Goal: Obtain resource: Download file/media

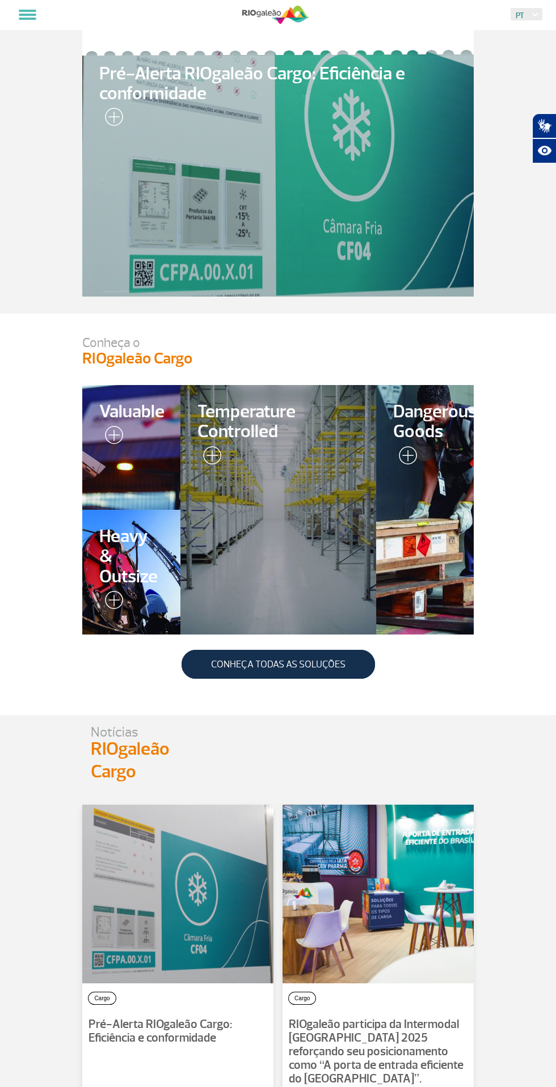
click at [421, 753] on div "Notícias RIOgaleão Cargo" at bounding box center [277, 754] width 391 height 57
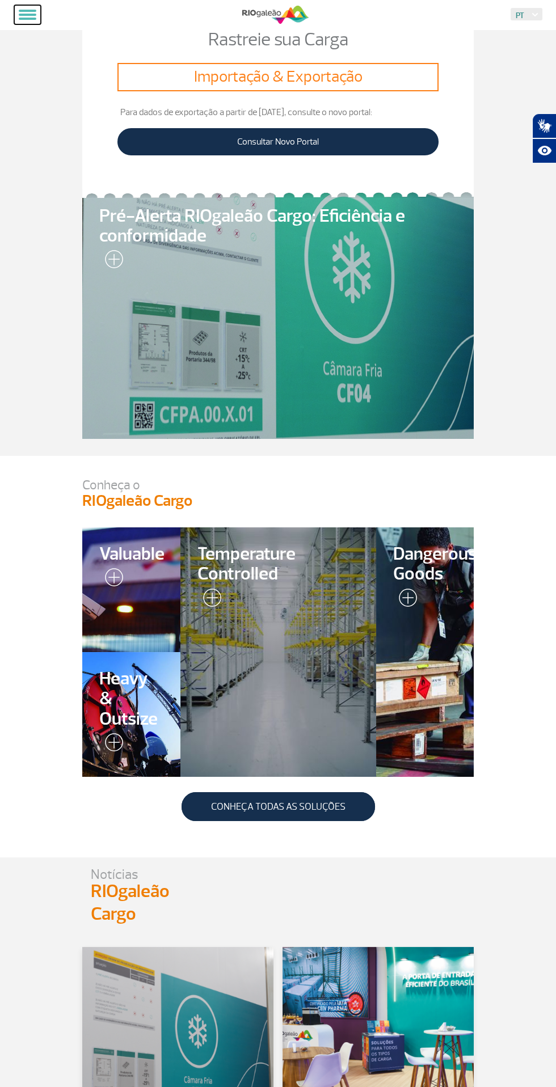
click at [22, 18] on span at bounding box center [28, 19] width 18 height 2
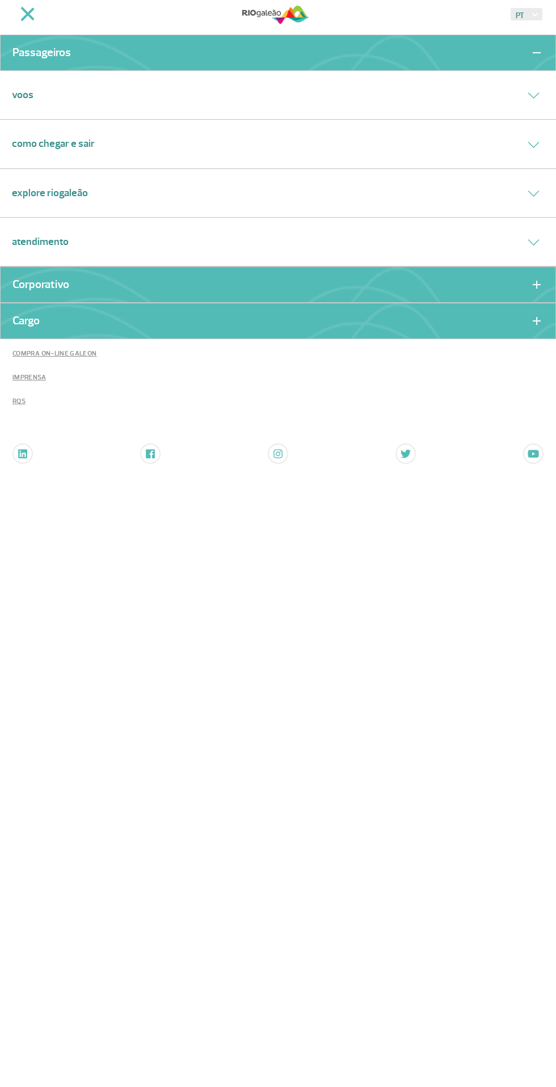
click at [37, 320] on link "Cargo" at bounding box center [25, 321] width 27 height 8
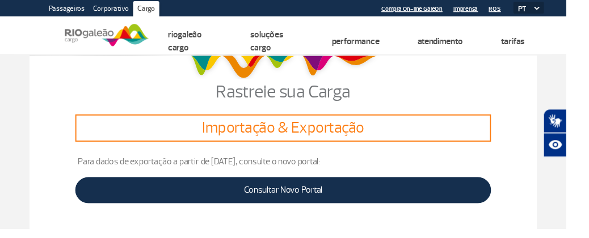
click at [458, 42] on link "Atendimento" at bounding box center [457, 42] width 47 height 11
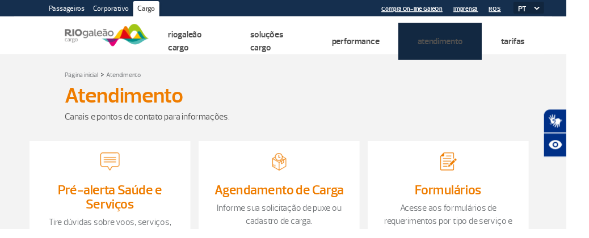
click at [0, 0] on link "Formulários" at bounding box center [0, 0] width 0 height 0
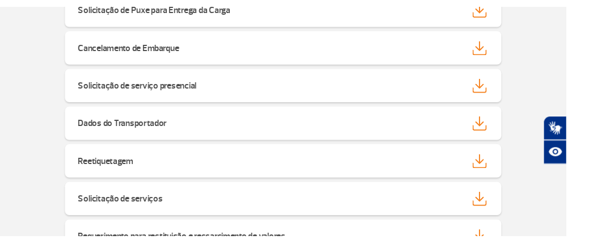
scroll to position [371, 0]
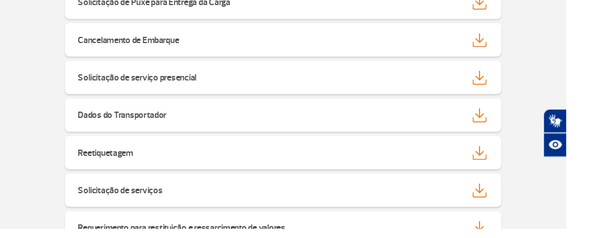
click at [495, 163] on img at bounding box center [498, 159] width 15 height 15
